Goal: Task Accomplishment & Management: Use online tool/utility

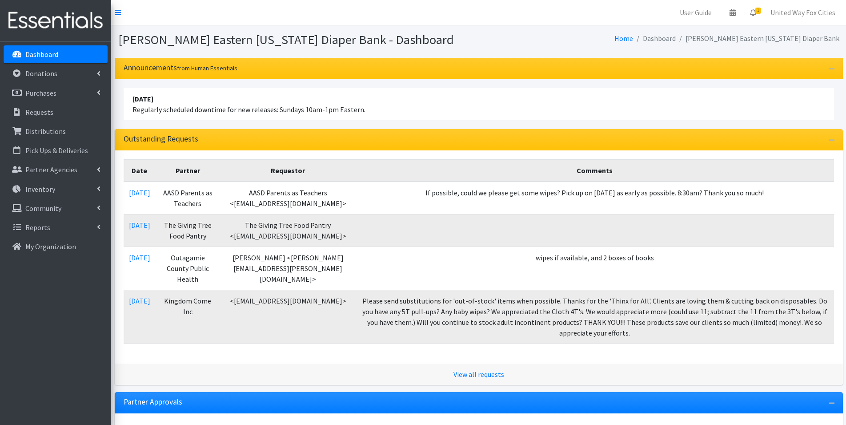
scroll to position [89, 0]
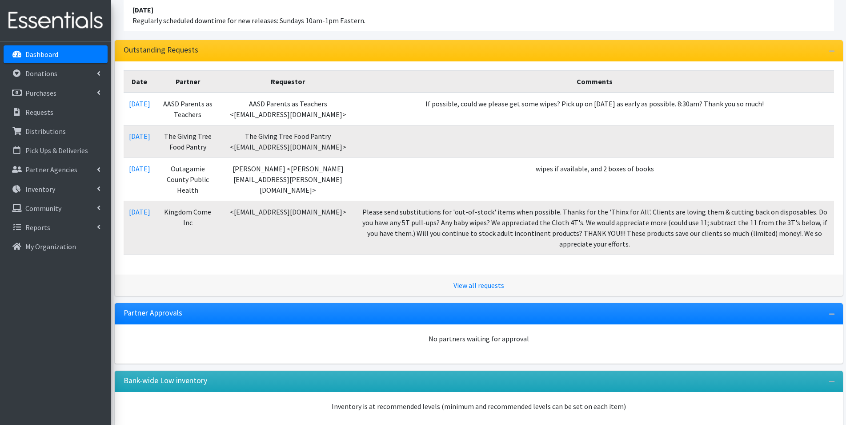
click at [33, 52] on p "Dashboard" at bounding box center [41, 54] width 33 height 9
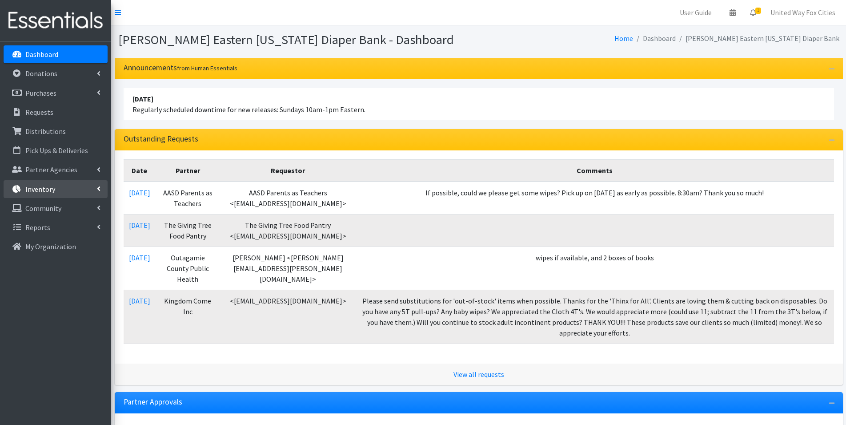
click at [97, 185] on icon at bounding box center [99, 188] width 4 height 7
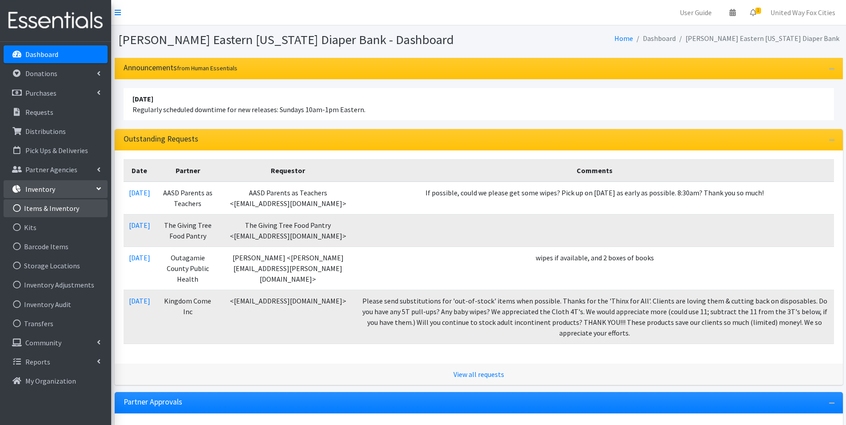
click at [60, 212] on link "Items & Inventory" at bounding box center [56, 208] width 104 height 18
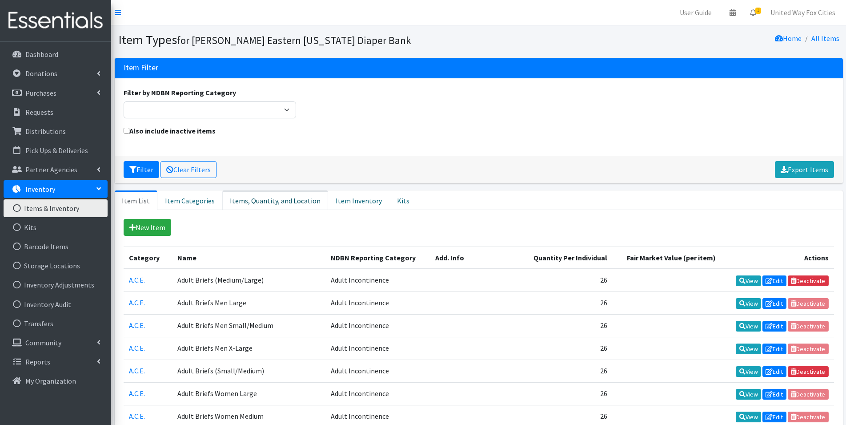
click at [265, 199] on link "Items, Quantity, and Location" at bounding box center [275, 200] width 106 height 20
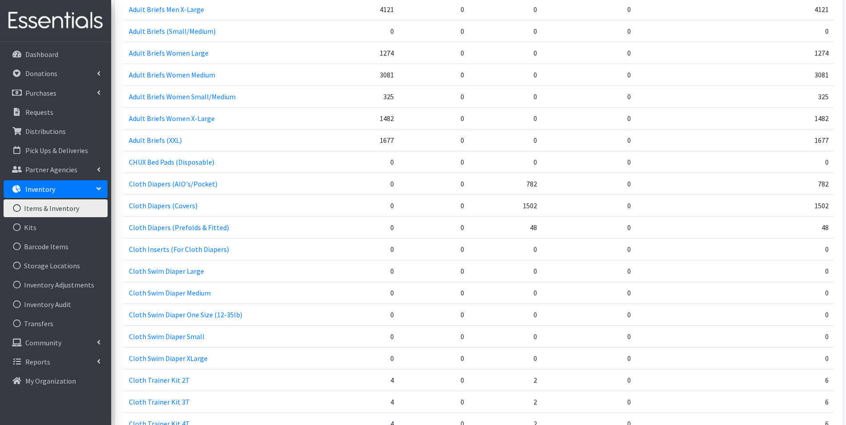
scroll to position [178, 0]
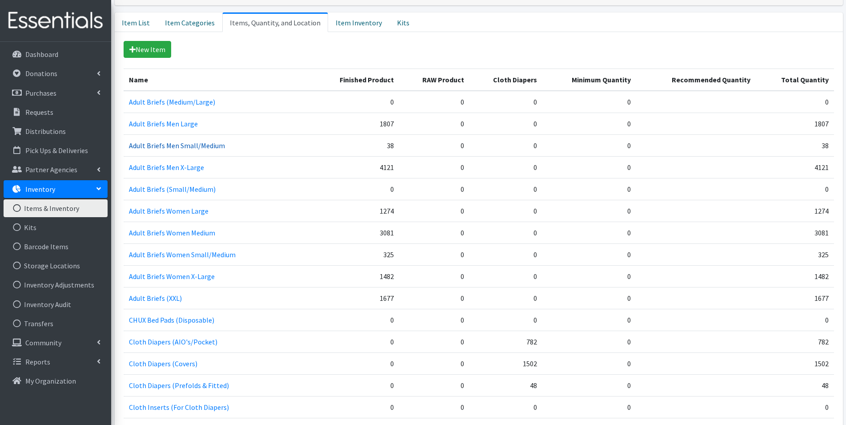
click at [209, 147] on link "Adult Briefs Men Small/Medium" at bounding box center [177, 145] width 96 height 9
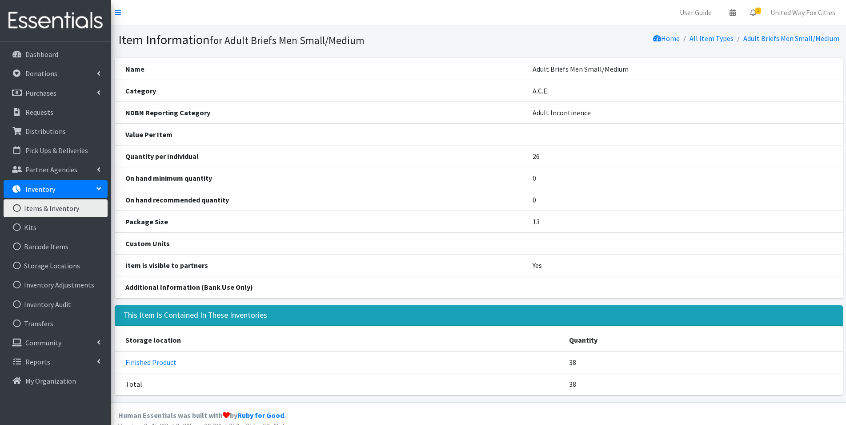
click at [61, 213] on link "Items & Inventory" at bounding box center [56, 208] width 104 height 18
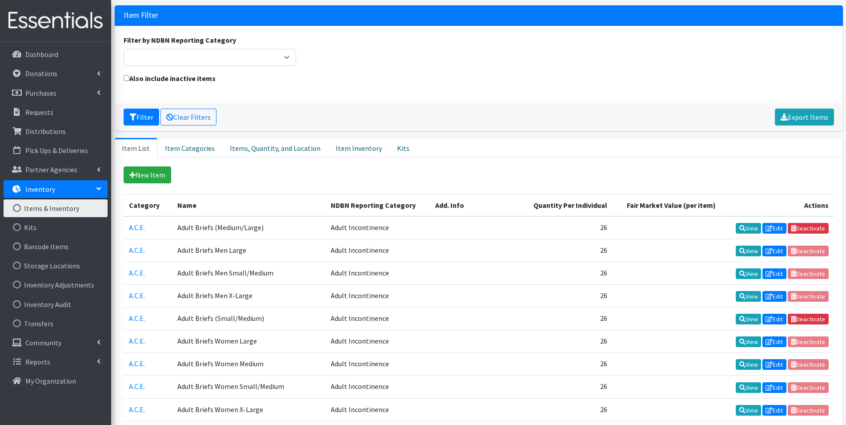
scroll to position [178, 0]
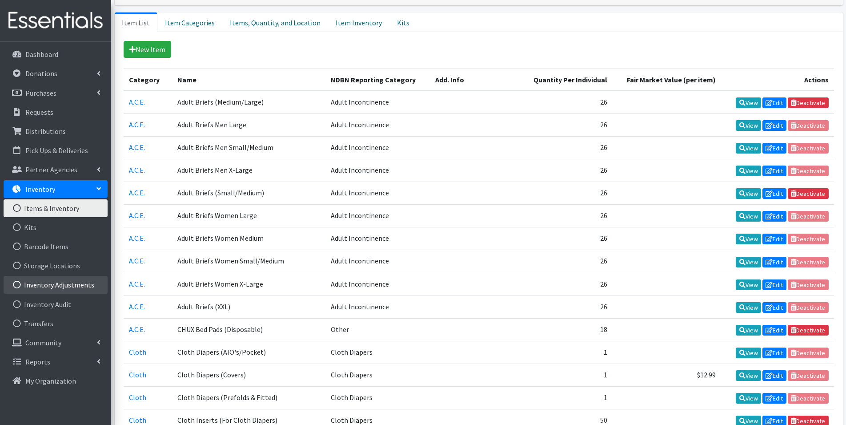
click at [63, 286] on link "Inventory Adjustments" at bounding box center [56, 285] width 104 height 18
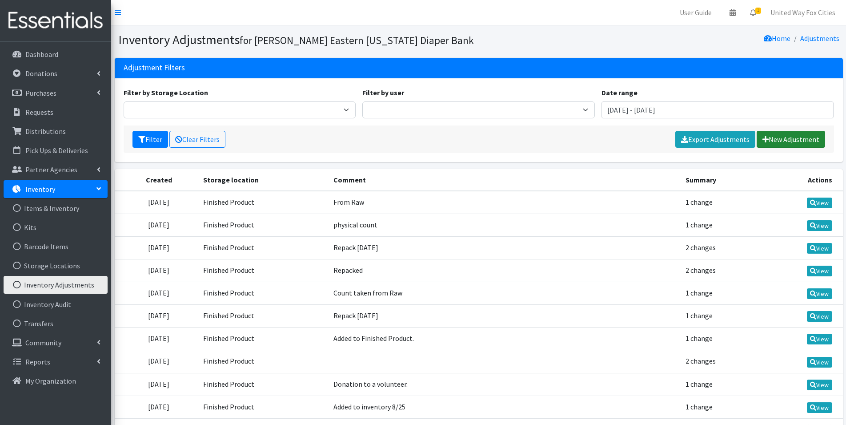
click at [802, 140] on link "New Adjustment" at bounding box center [791, 139] width 68 height 17
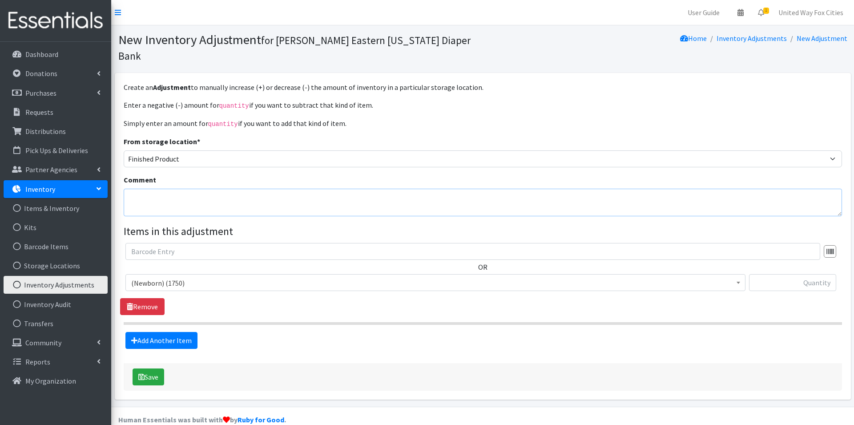
click at [242, 189] on textarea "Comment" at bounding box center [483, 203] width 718 height 28
type textarea "physical count"
click at [299, 277] on span "(Newborn) (1750)" at bounding box center [435, 283] width 608 height 12
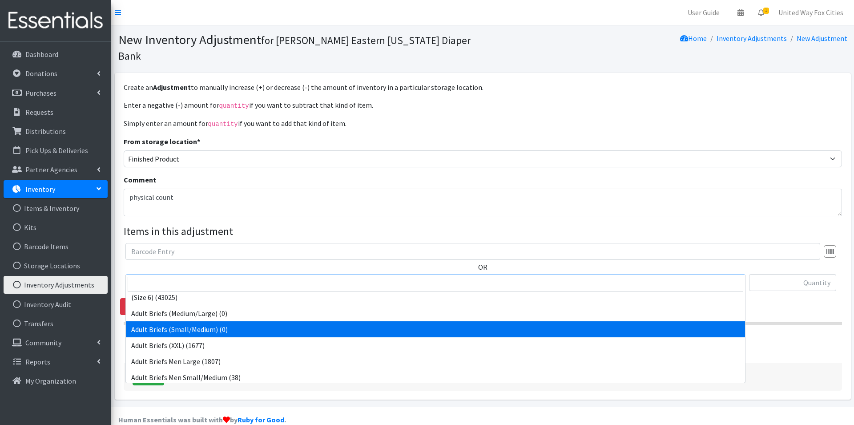
scroll to position [133, 0]
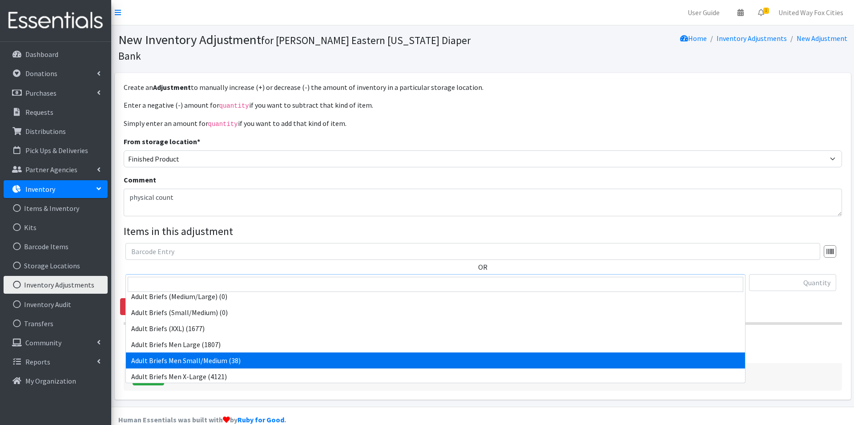
select select "14772"
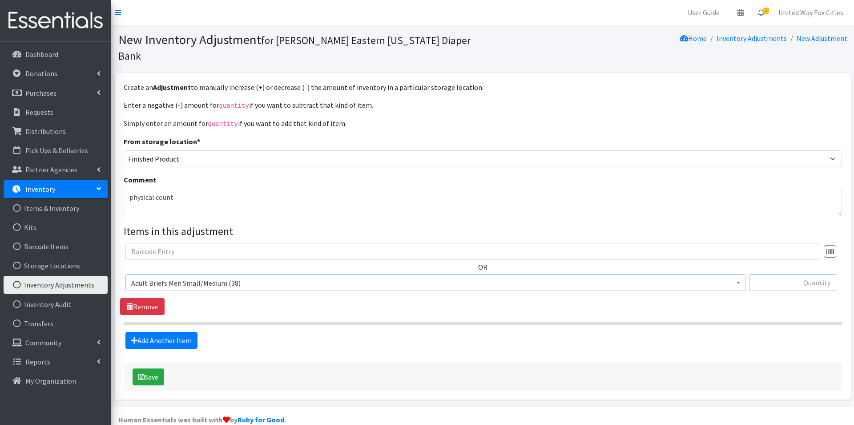
click at [788, 274] on input "text" at bounding box center [792, 282] width 87 height 17
type input "117"
click at [154, 368] on button "Save" at bounding box center [148, 376] width 32 height 17
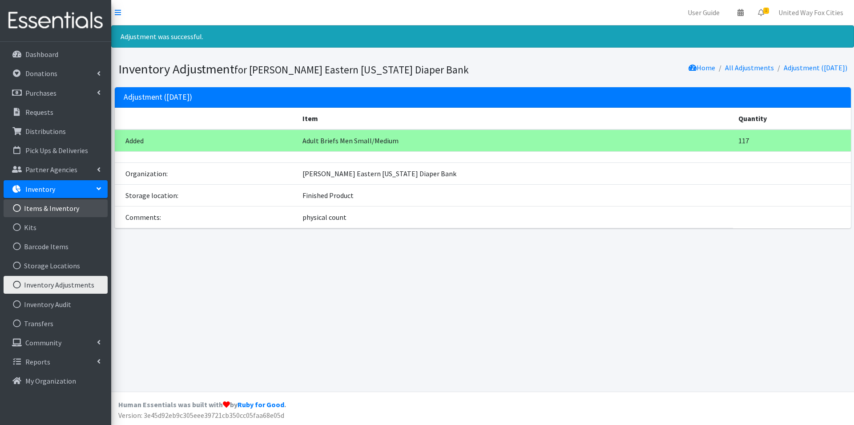
click at [68, 207] on link "Items & Inventory" at bounding box center [56, 208] width 104 height 18
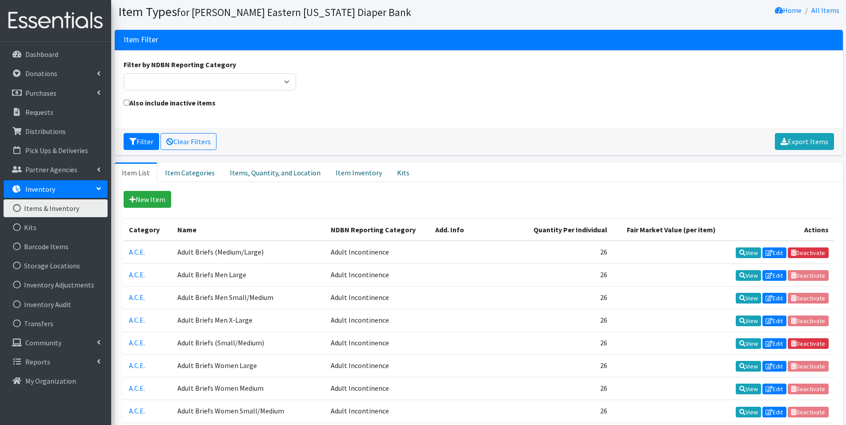
scroll to position [44, 0]
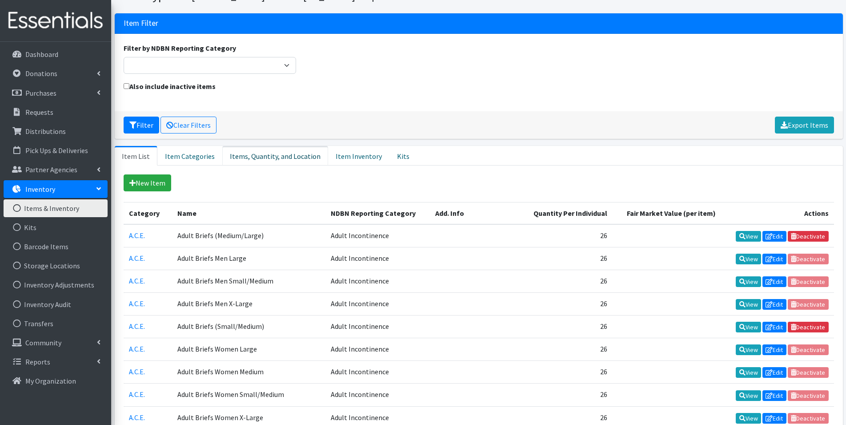
click at [245, 157] on link "Items, Quantity, and Location" at bounding box center [275, 156] width 106 height 20
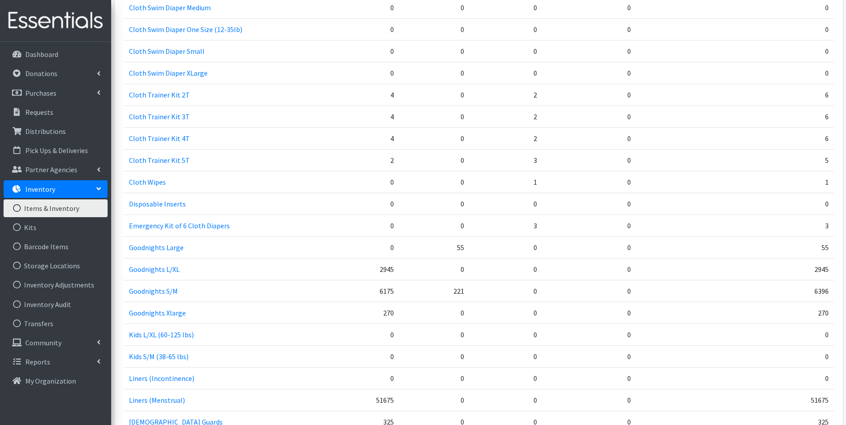
scroll to position [622, 0]
click at [52, 323] on link "Transfers" at bounding box center [56, 323] width 104 height 18
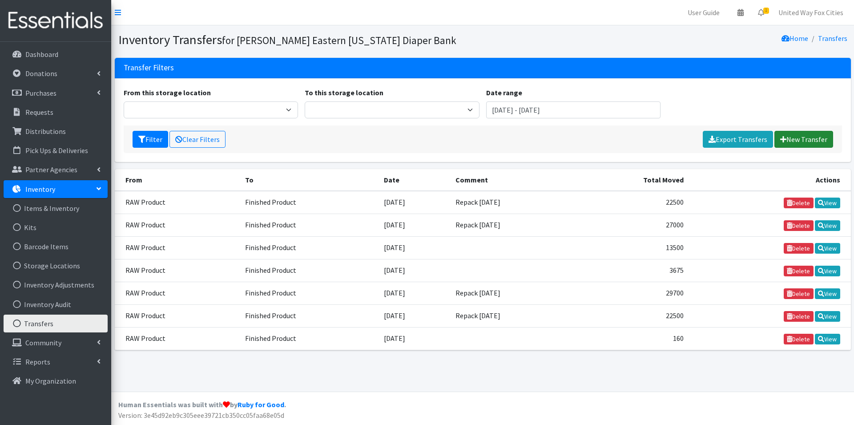
click at [811, 144] on link "New Transfer" at bounding box center [803, 139] width 59 height 17
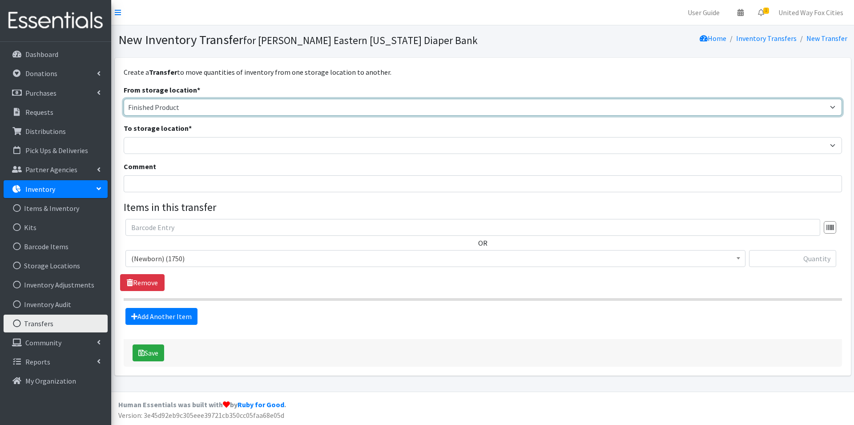
click at [194, 108] on select "Cloth Diapers Finished Product RAW Product" at bounding box center [483, 107] width 718 height 17
select select "448"
click at [124, 99] on select "Cloth Diapers Finished Product RAW Product" at bounding box center [483, 107] width 718 height 17
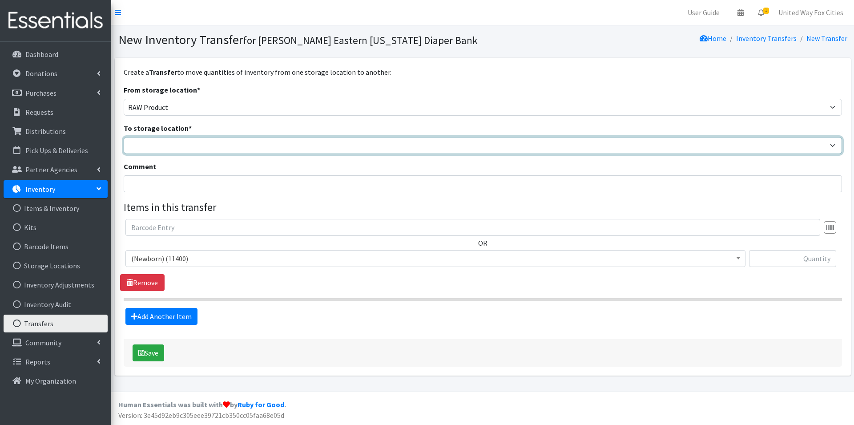
click at [175, 148] on select "Cloth Diapers Finished Product RAW Product" at bounding box center [483, 145] width 718 height 17
select select "447"
click at [124, 137] on select "Cloth Diapers Finished Product RAW Product" at bounding box center [483, 145] width 718 height 17
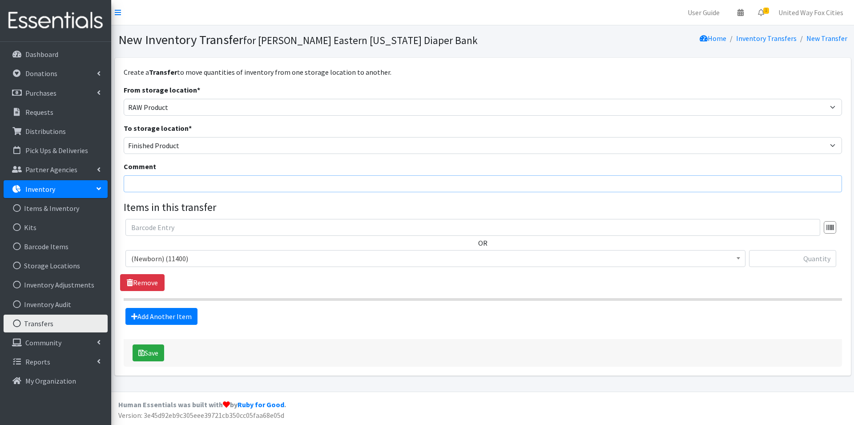
click at [190, 183] on input "Comment" at bounding box center [483, 183] width 718 height 17
type input "repacked"
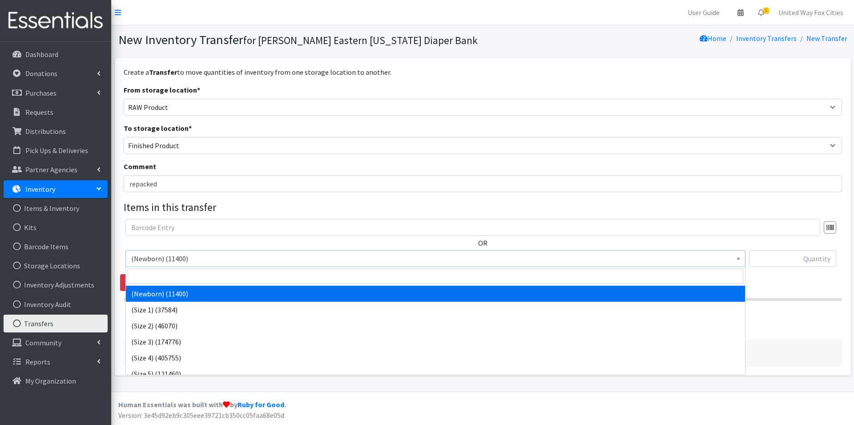
click at [349, 260] on span "(Newborn) (11400)" at bounding box center [435, 258] width 608 height 12
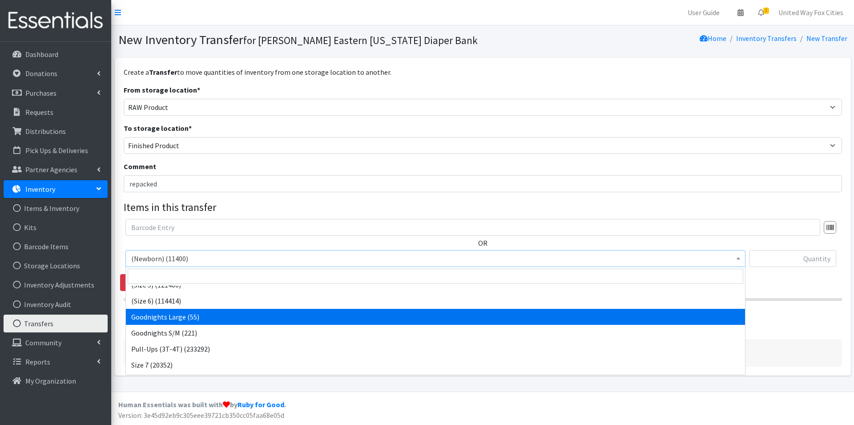
scroll to position [103, 0]
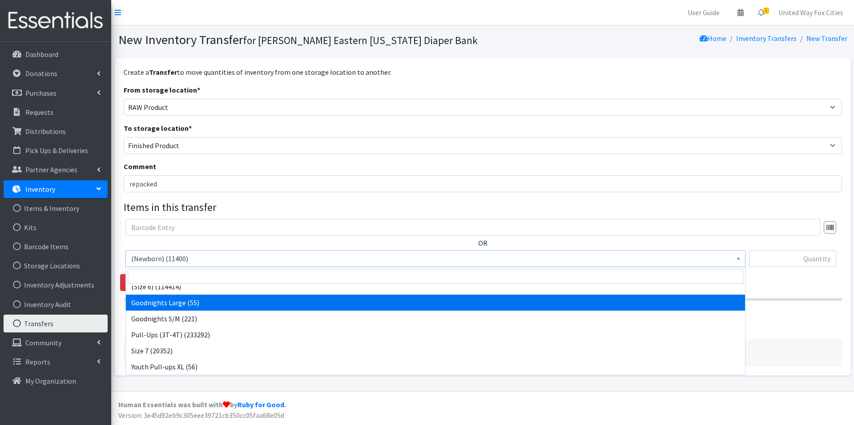
select select "14954"
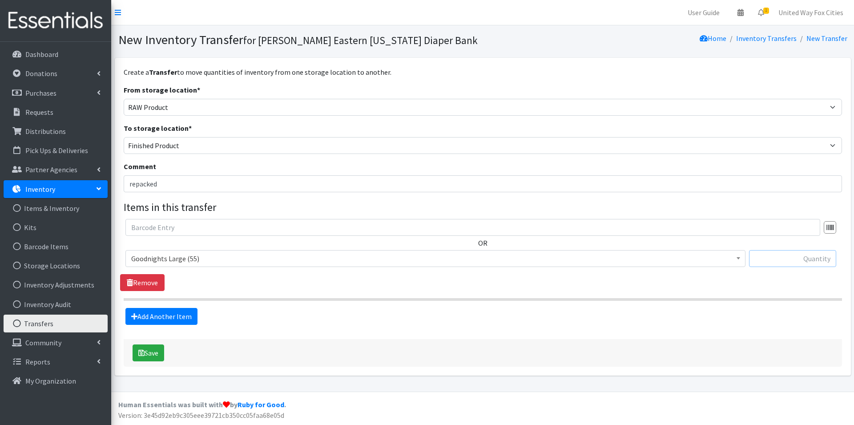
click at [786, 262] on input "text" at bounding box center [792, 258] width 87 height 17
type input "55"
click at [157, 357] on button "Save" at bounding box center [148, 352] width 32 height 17
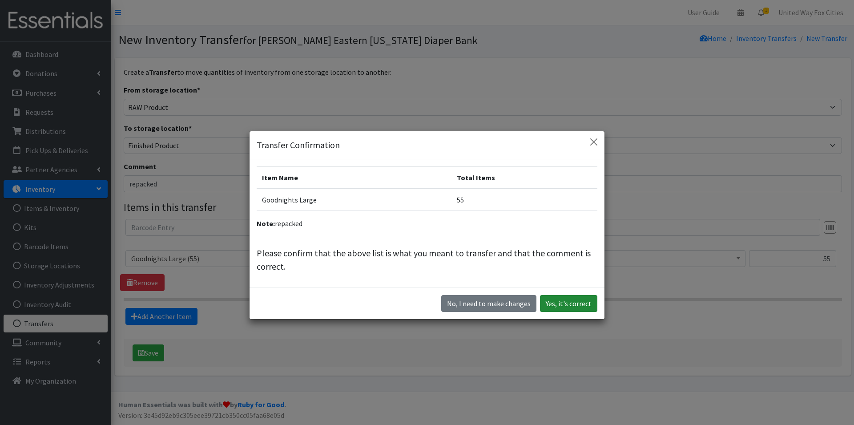
click at [570, 302] on button "Yes, it's correct" at bounding box center [568, 303] width 57 height 17
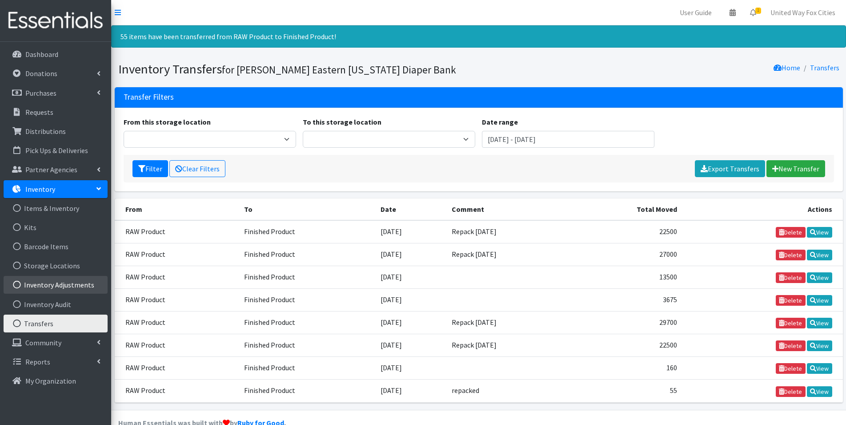
click at [68, 286] on link "Inventory Adjustments" at bounding box center [56, 285] width 104 height 18
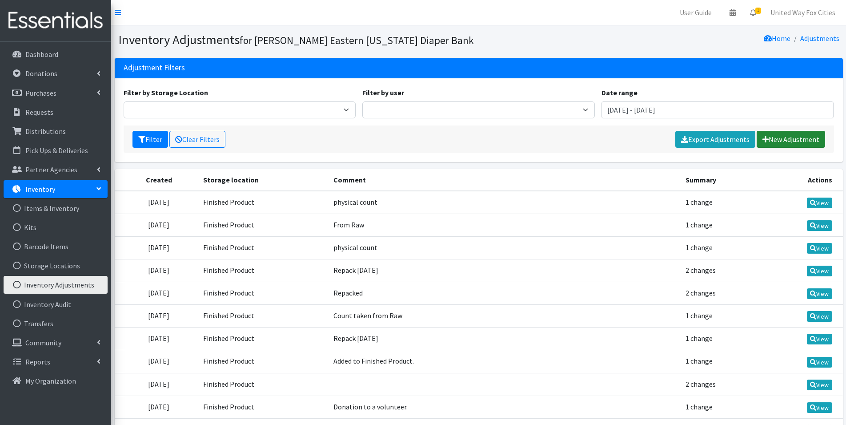
click at [809, 141] on link "New Adjustment" at bounding box center [791, 139] width 68 height 17
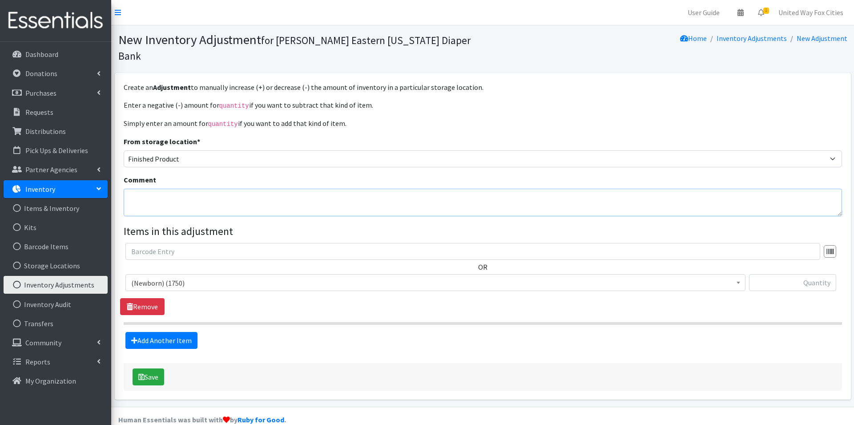
click at [203, 189] on textarea "Comment" at bounding box center [483, 203] width 718 height 28
type textarea "physical count"
click at [205, 277] on span "(Newborn) (1750)" at bounding box center [435, 283] width 608 height 12
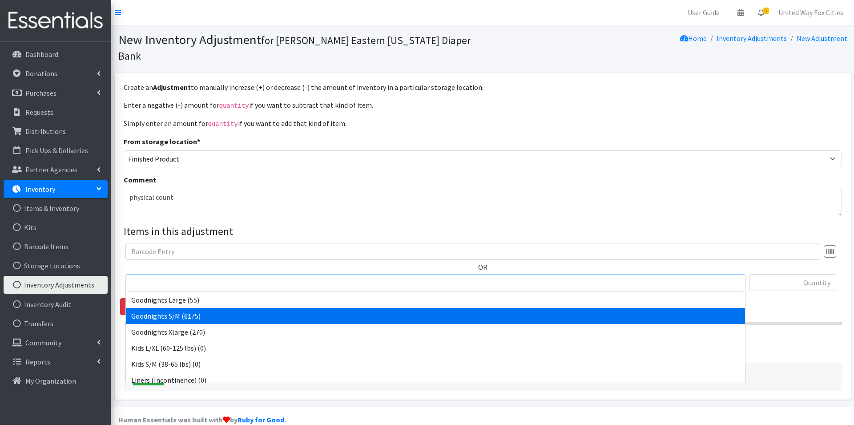
scroll to position [534, 0]
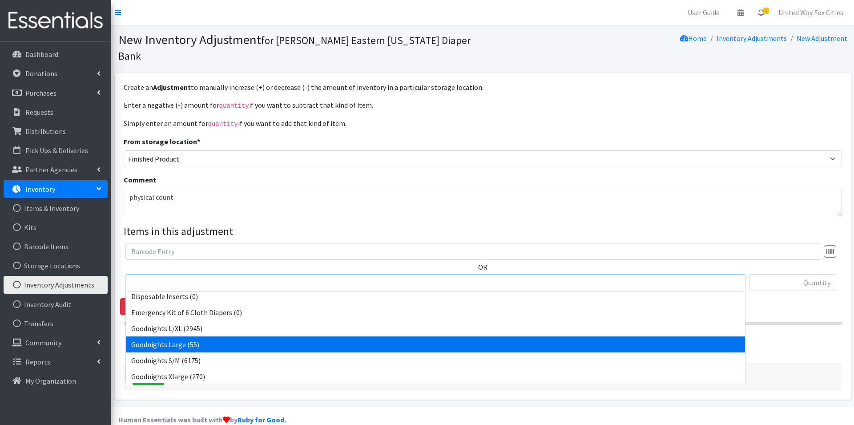
select select "14954"
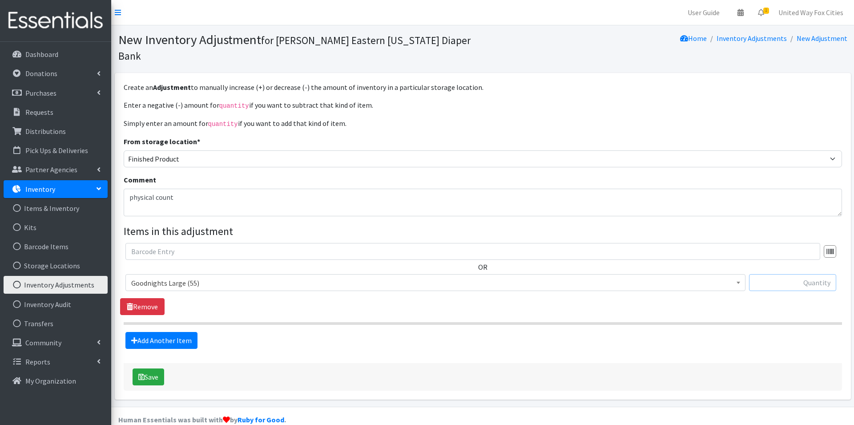
click at [799, 274] on input "text" at bounding box center [792, 282] width 87 height 17
type input "5"
click at [150, 368] on button "Save" at bounding box center [148, 376] width 32 height 17
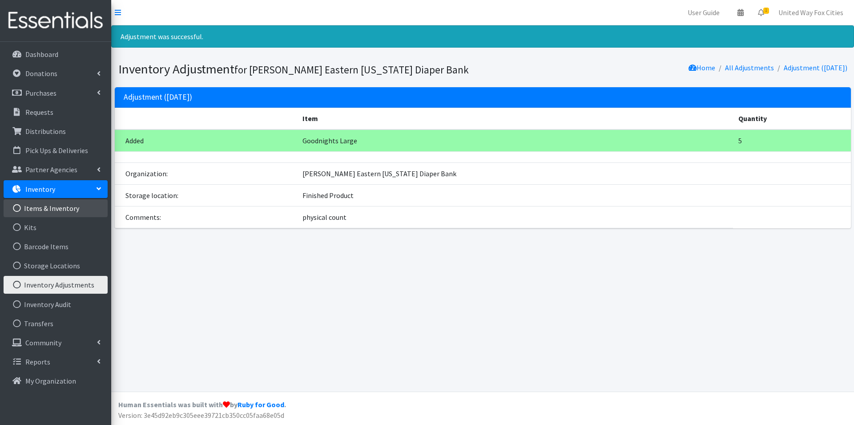
click at [73, 210] on link "Items & Inventory" at bounding box center [56, 208] width 104 height 18
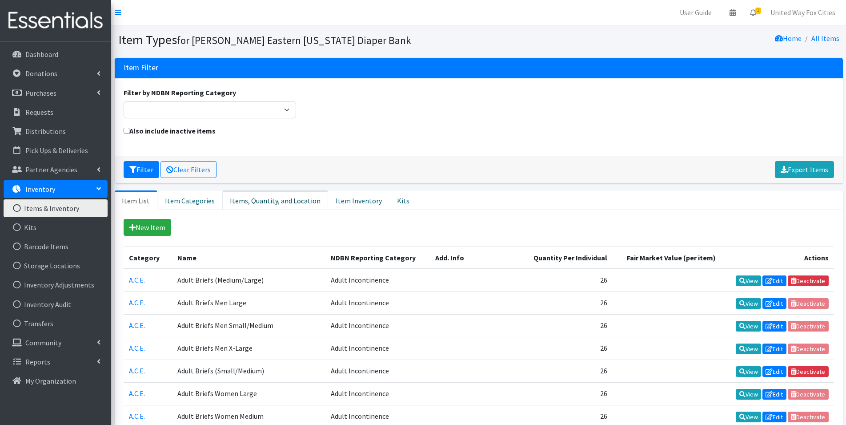
click at [259, 204] on link "Items, Quantity, and Location" at bounding box center [275, 200] width 106 height 20
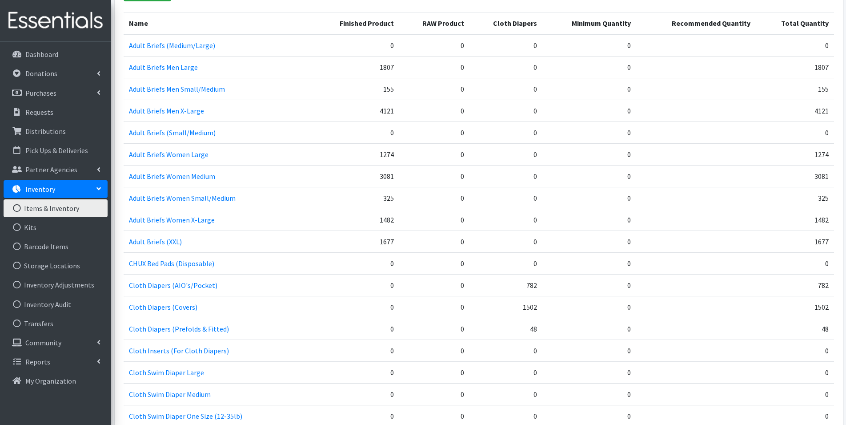
scroll to position [222, 0]
